Goal: Information Seeking & Learning: Learn about a topic

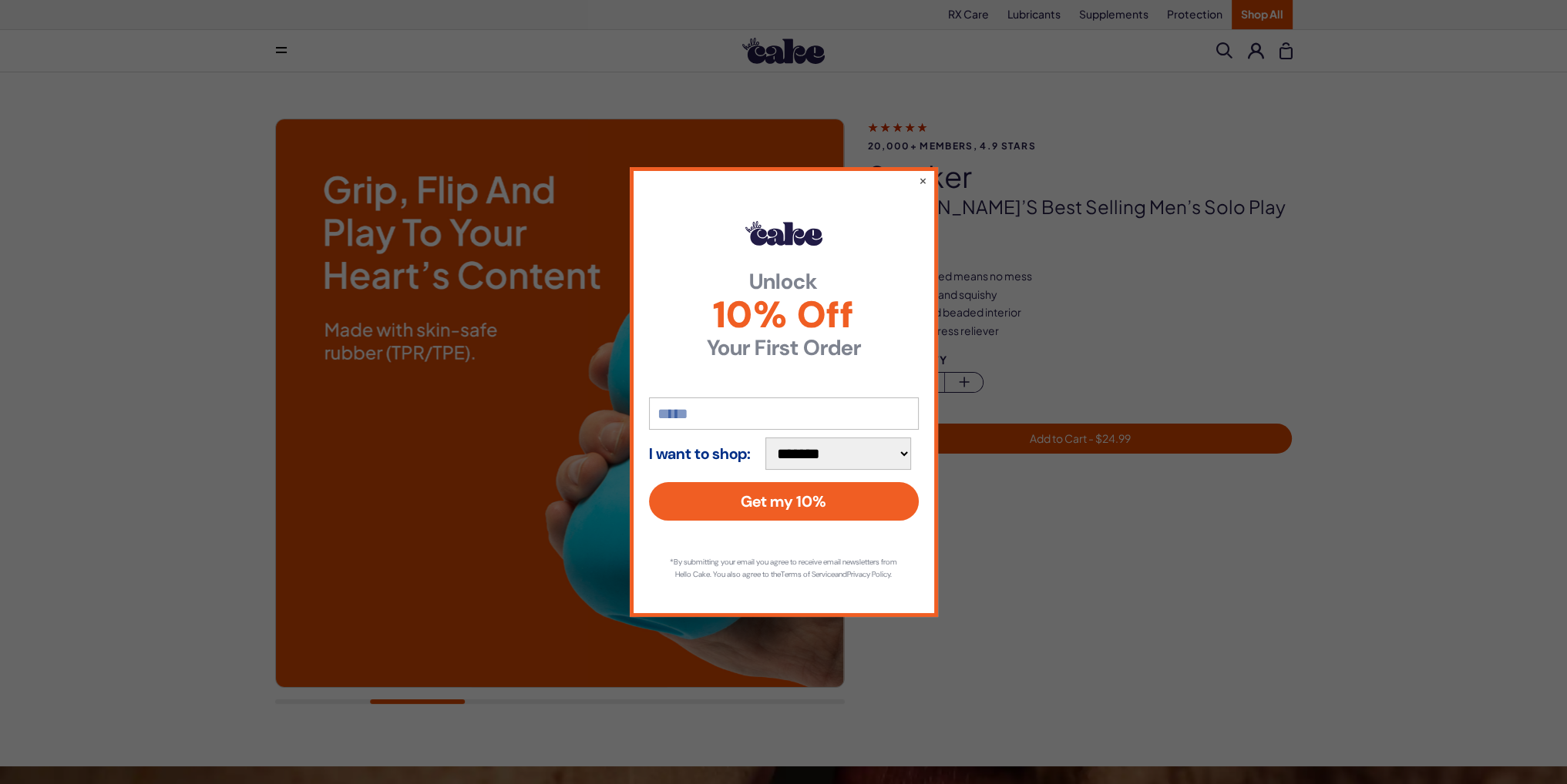
click at [402, 187] on div "**********" at bounding box center [784, 392] width 1567 height 784
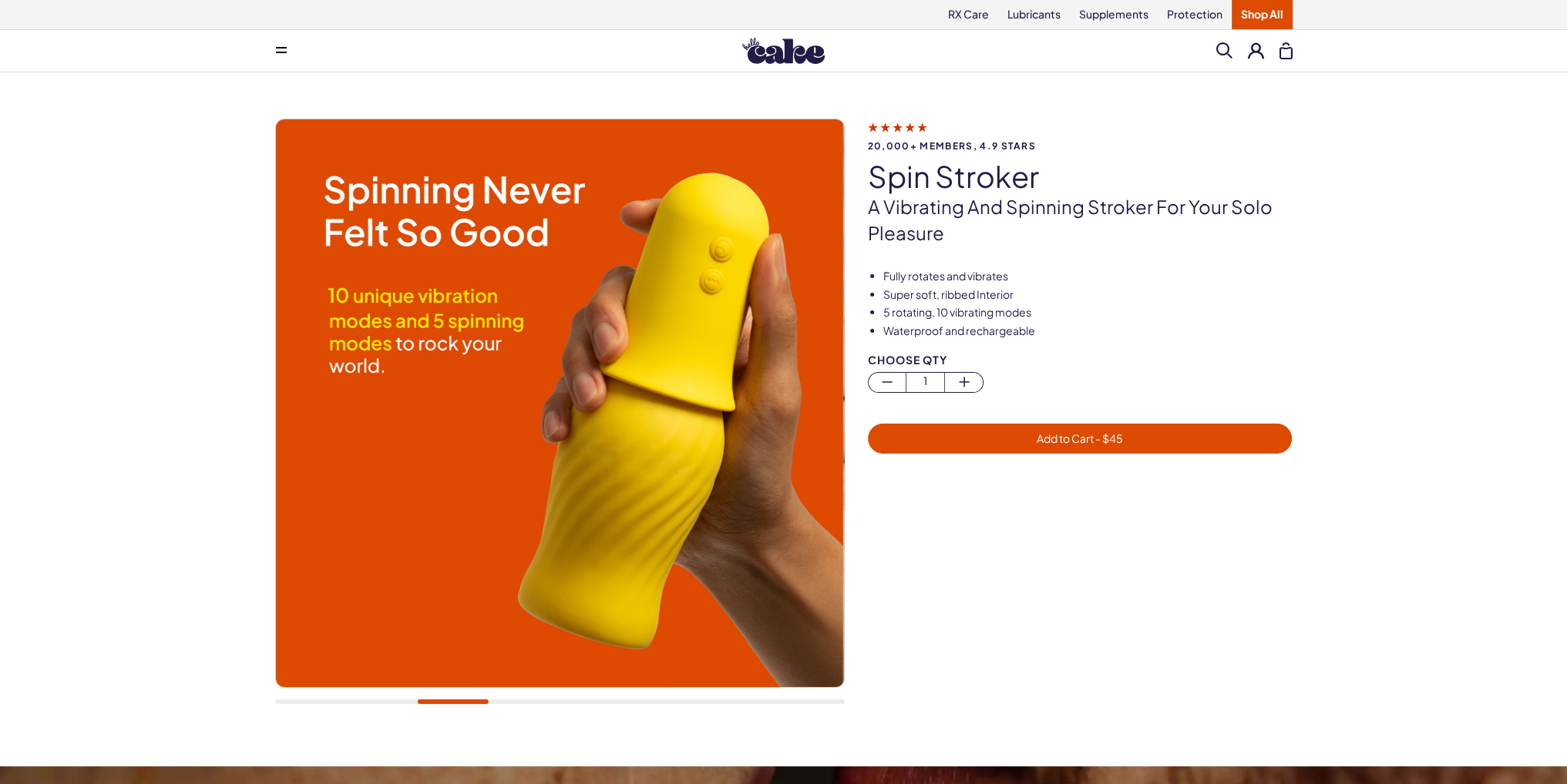
click at [786, 432] on img at bounding box center [559, 403] width 568 height 568
drag, startPoint x: 475, startPoint y: 705, endPoint x: 502, endPoint y: 707, distance: 27.1
click at [502, 707] on div at bounding box center [560, 420] width 570 height 602
click at [538, 704] on div at bounding box center [560, 420] width 570 height 602
click at [606, 699] on div at bounding box center [560, 701] width 570 height 4
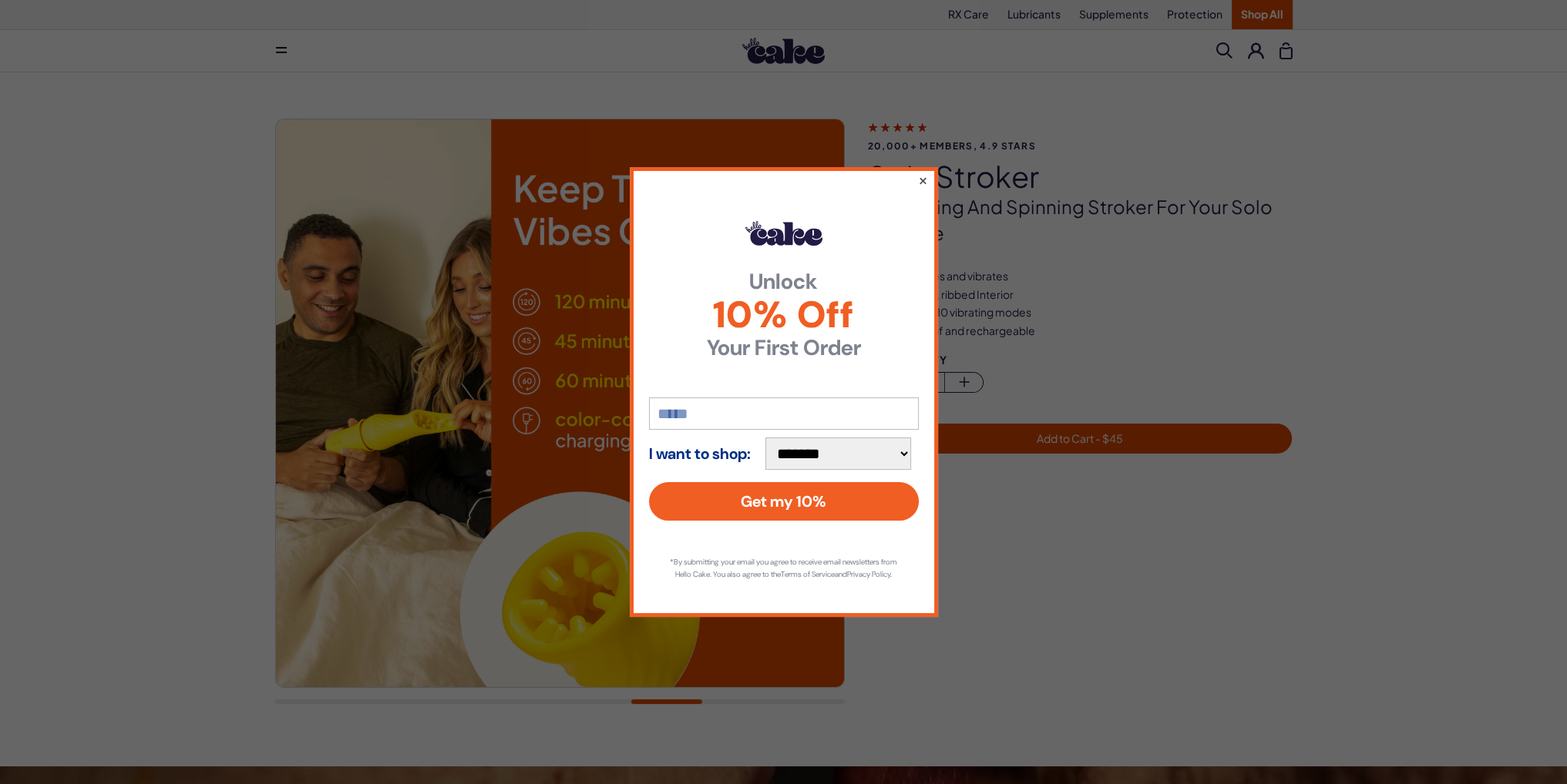
click at [921, 172] on button "×" at bounding box center [922, 179] width 10 height 18
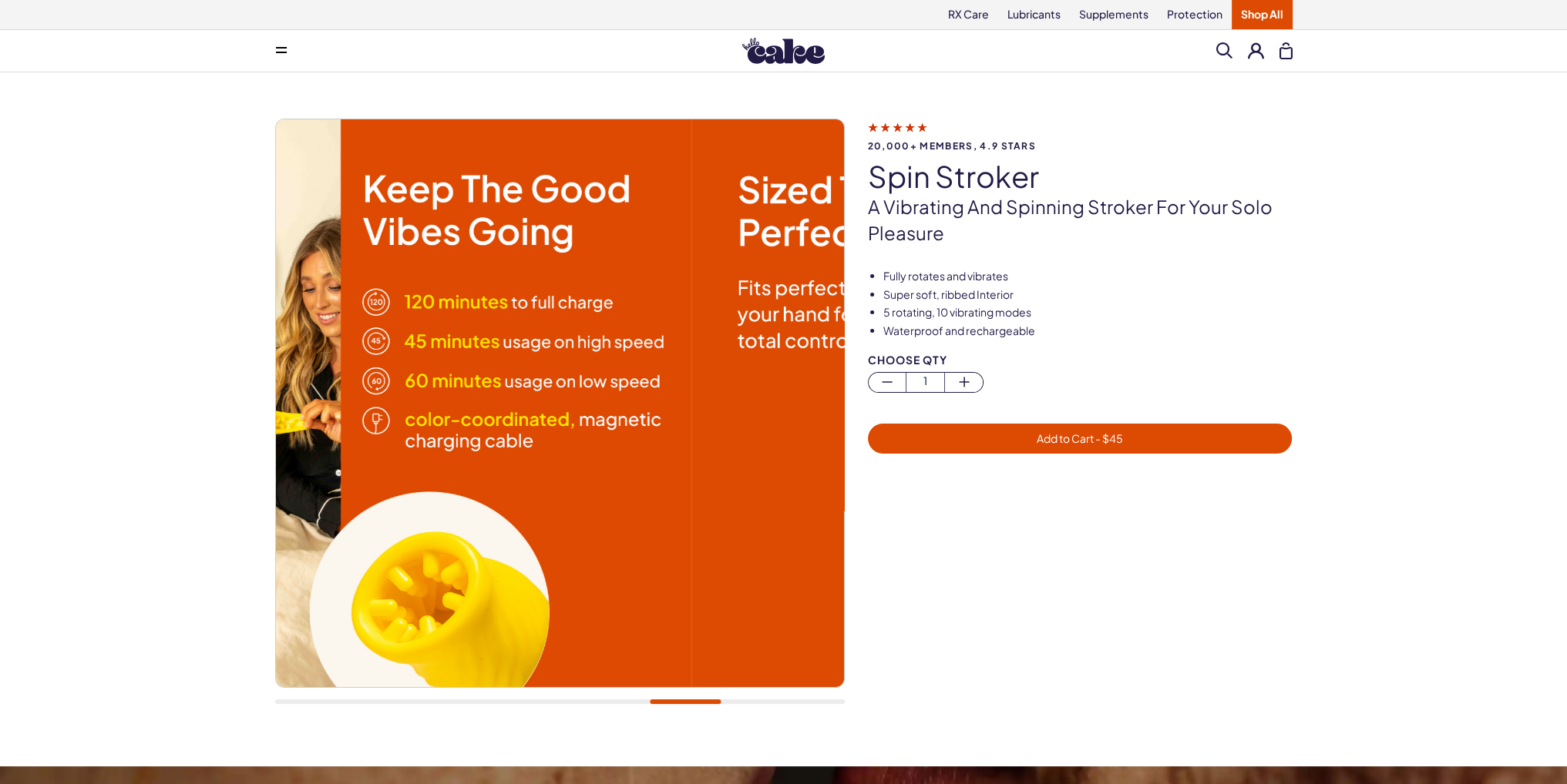
click at [546, 436] on img at bounding box center [407, 403] width 568 height 568
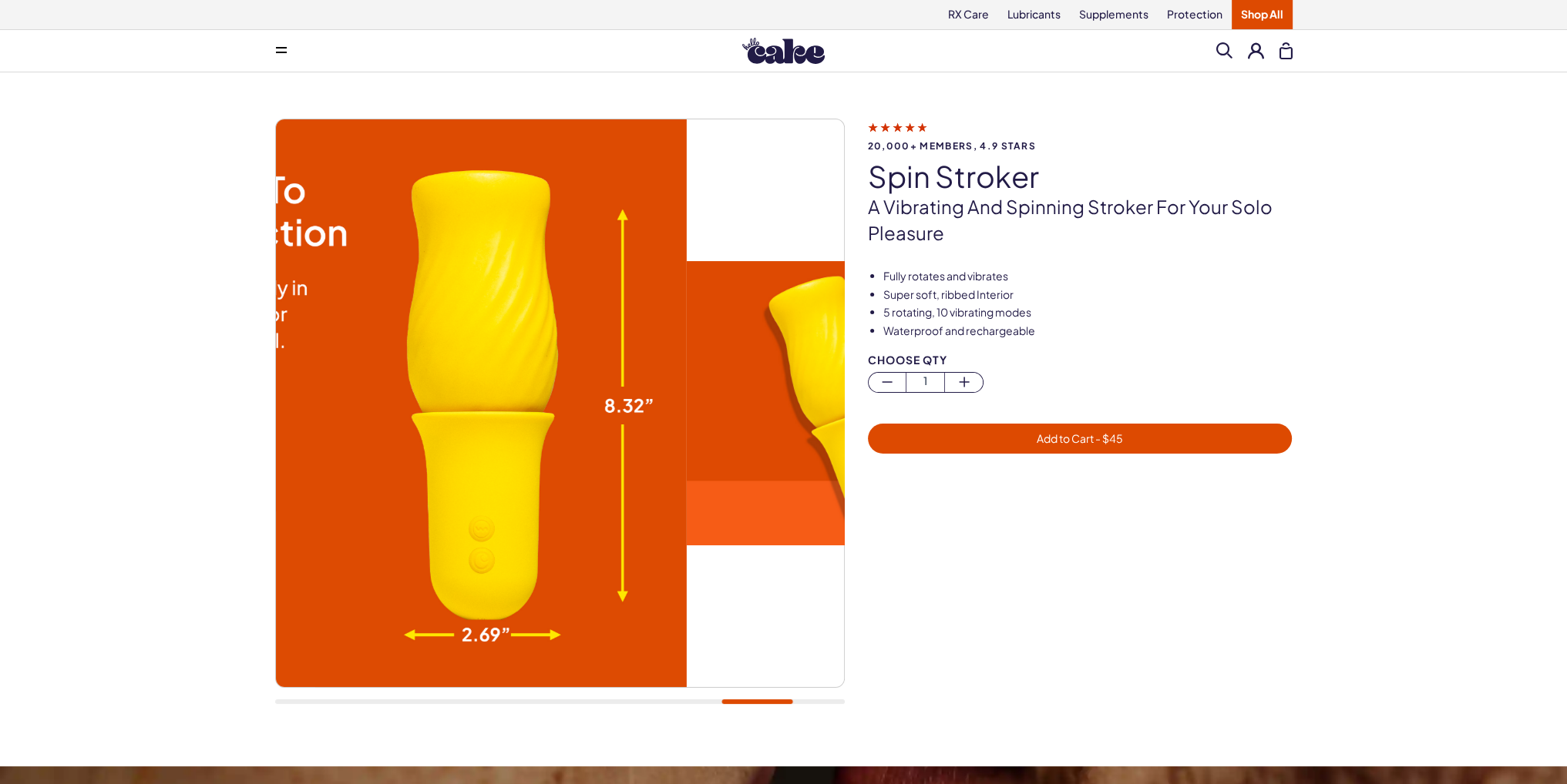
click at [517, 451] on img at bounding box center [402, 403] width 568 height 568
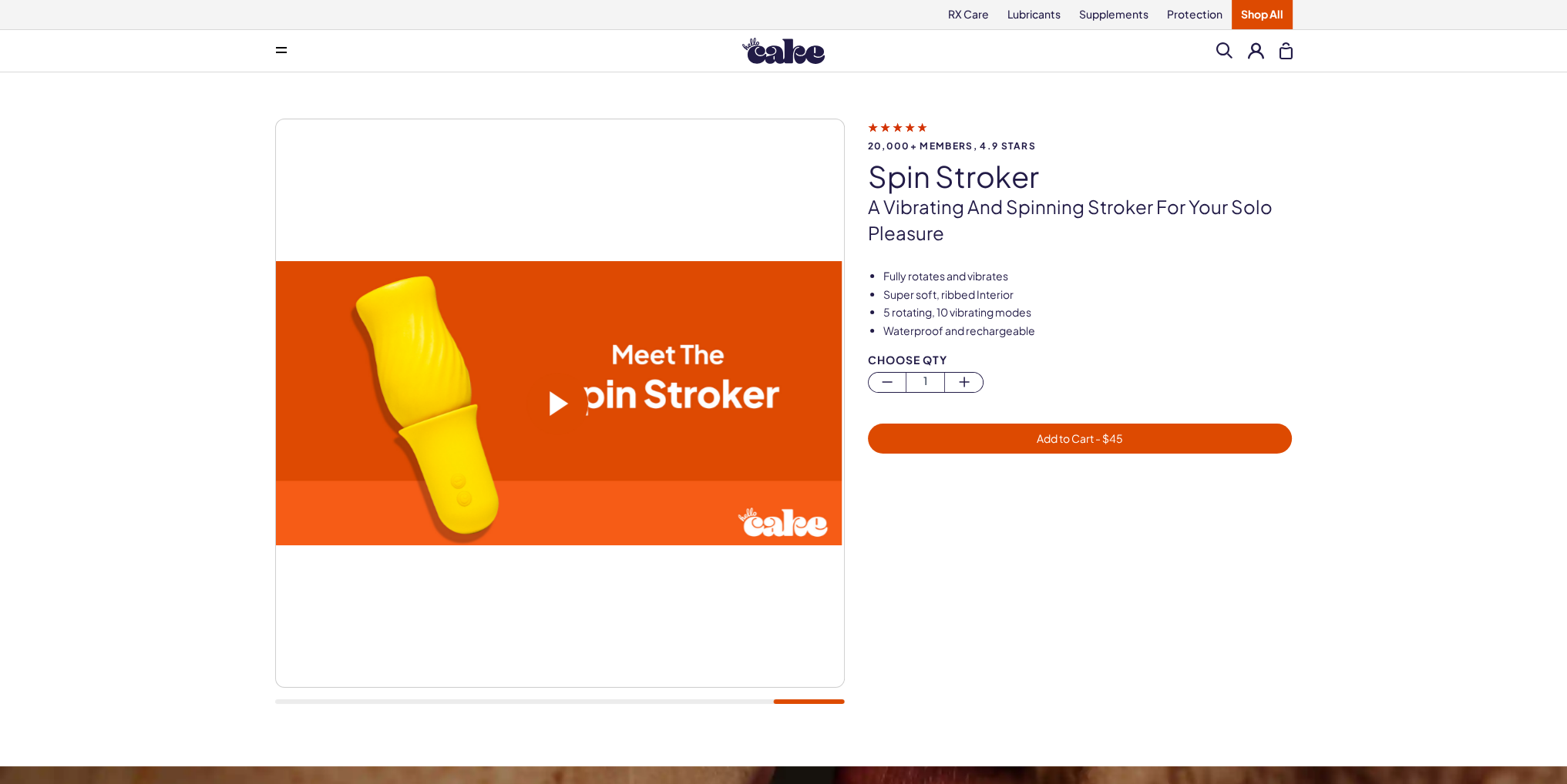
drag, startPoint x: 509, startPoint y: 461, endPoint x: 456, endPoint y: 462, distance: 53.0
click at [485, 461] on video at bounding box center [557, 404] width 568 height 285
click at [552, 398] on span at bounding box center [557, 403] width 61 height 61
click at [515, 483] on video at bounding box center [557, 404] width 568 height 285
click at [517, 489] on video at bounding box center [557, 404] width 568 height 285
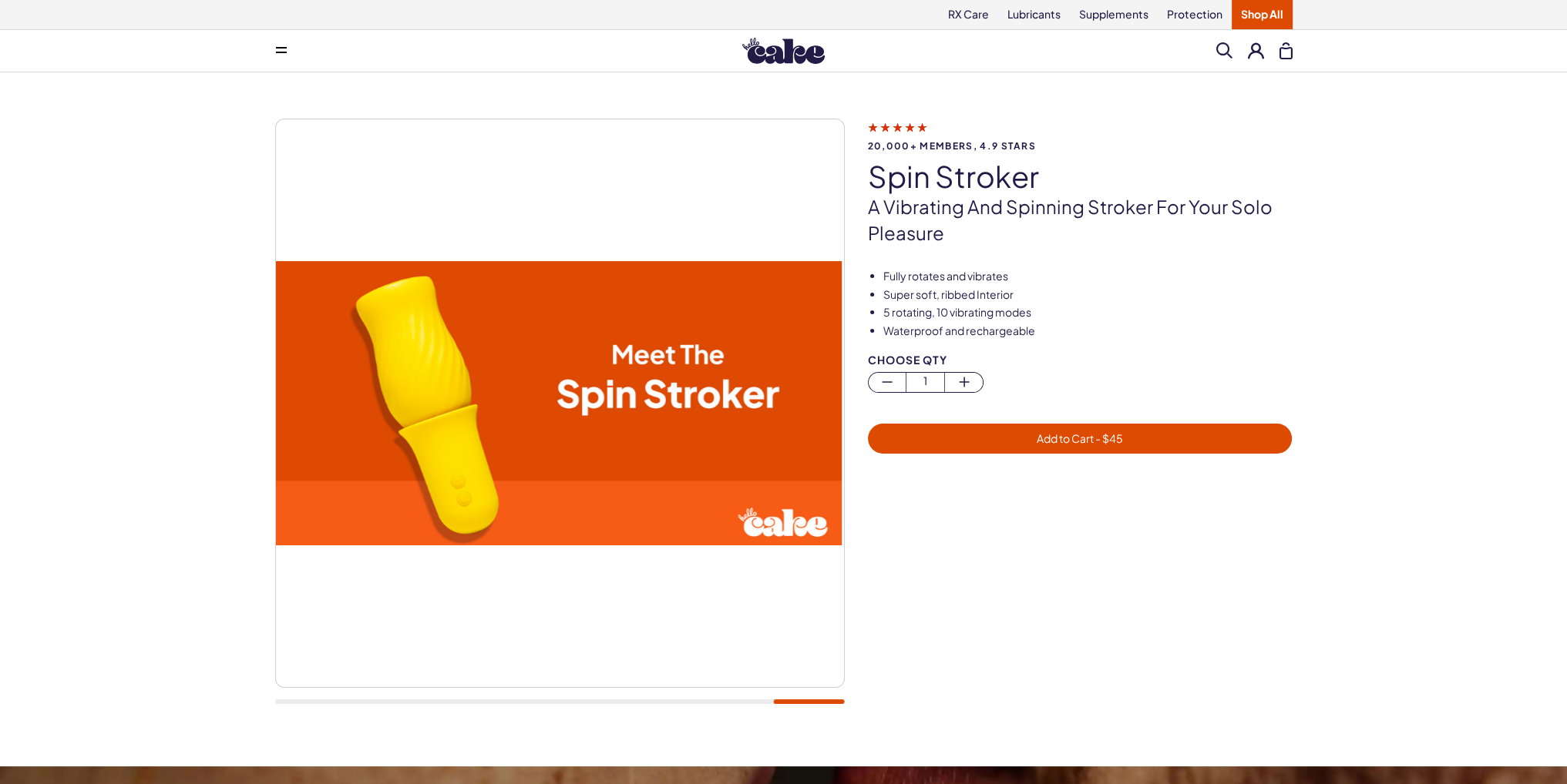
click at [620, 460] on video at bounding box center [557, 404] width 568 height 285
click at [882, 171] on h1 "spin stroker" at bounding box center [1080, 177] width 425 height 33
click at [884, 175] on h1 "spin stroker" at bounding box center [1080, 177] width 425 height 33
drag, startPoint x: 865, startPoint y: 177, endPoint x: 1045, endPoint y: 163, distance: 180.5
click at [1045, 163] on div "20,000+ members, 4.9 stars spin stroker A vibrating and spinning stroker for yo…" at bounding box center [784, 420] width 1017 height 602
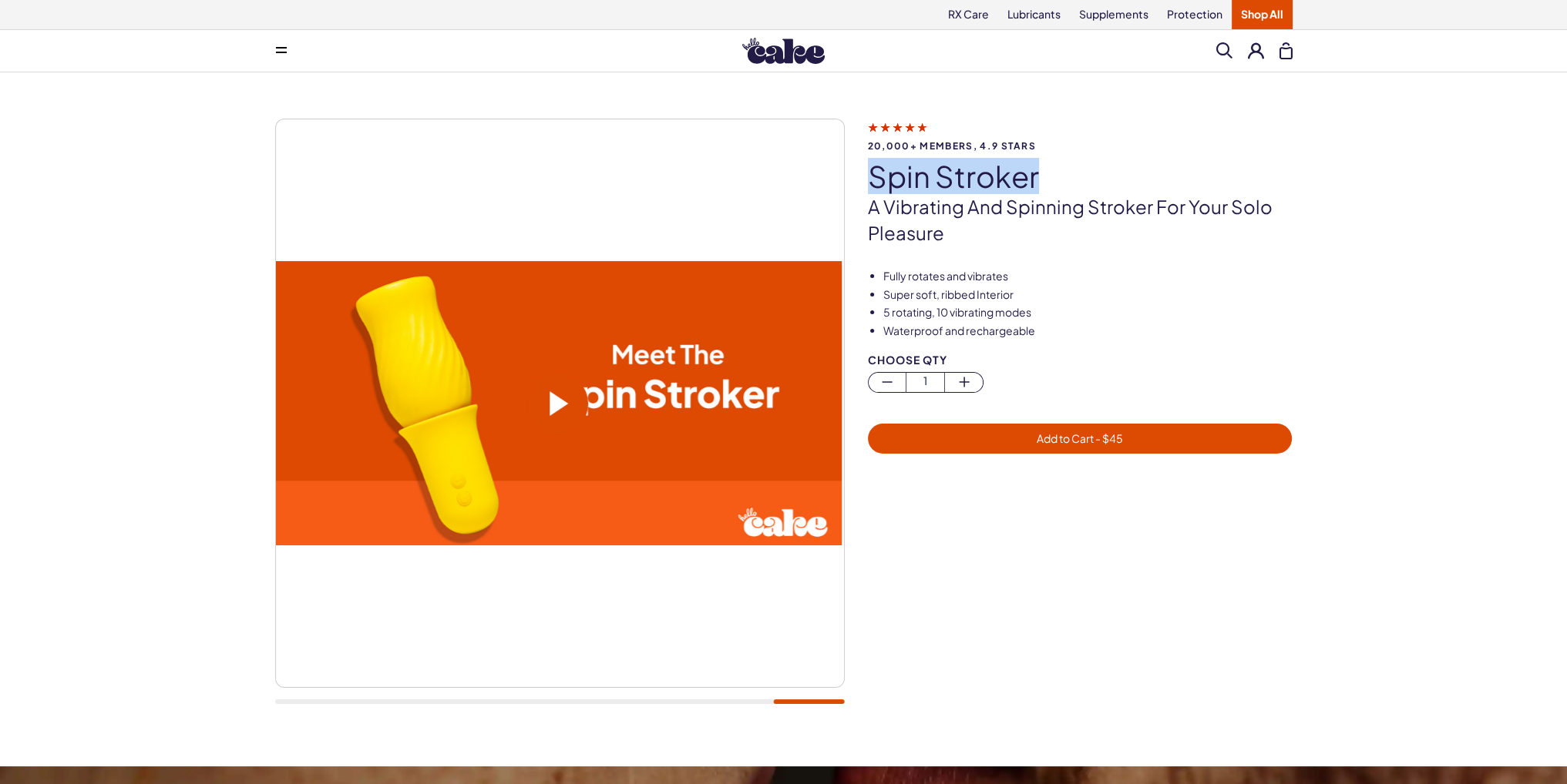
copy h1 "spin stroker"
click at [690, 389] on video at bounding box center [557, 404] width 568 height 285
click at [629, 445] on video at bounding box center [557, 404] width 568 height 285
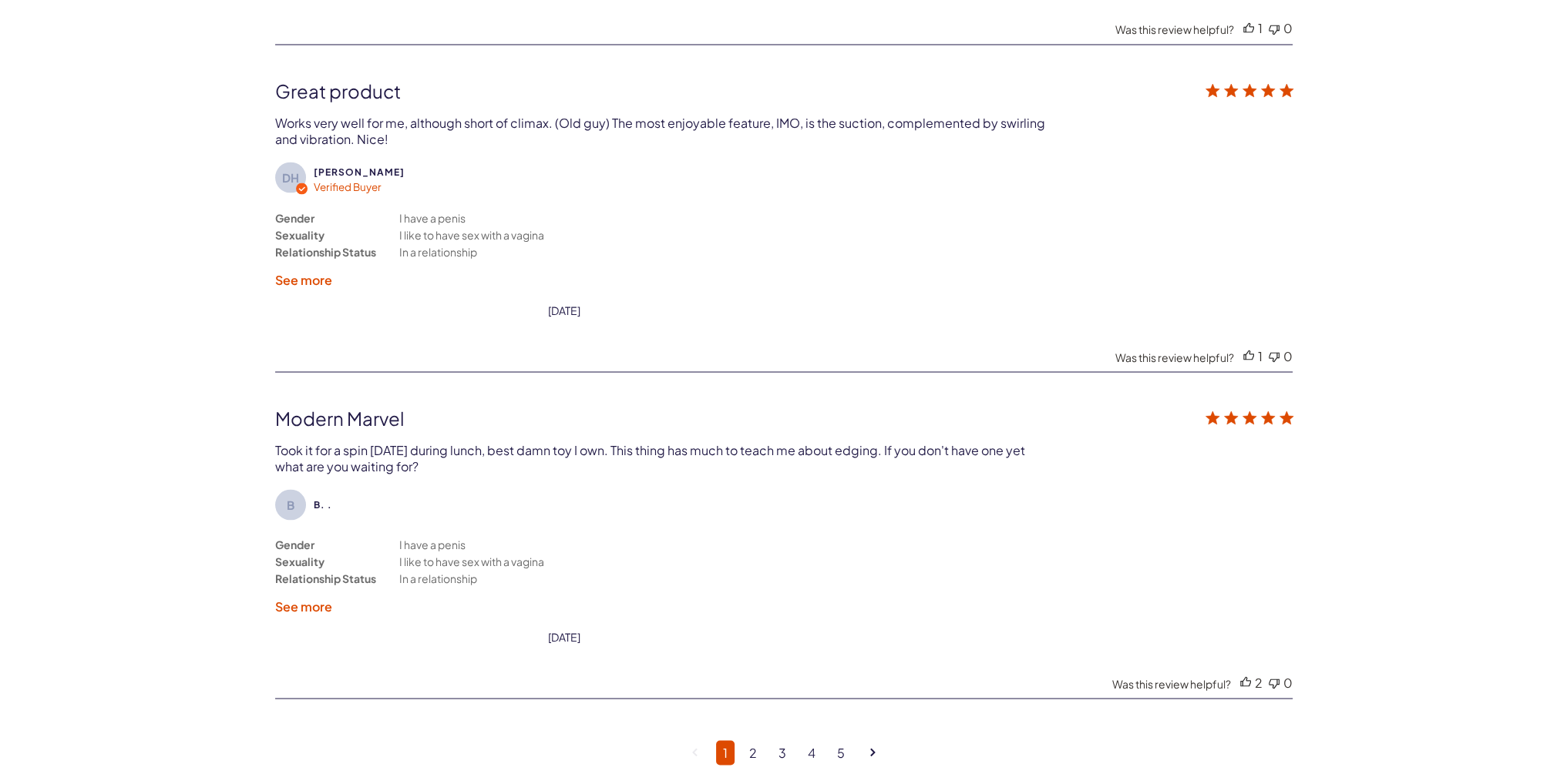
scroll to position [3852, 0]
